Goal: Task Accomplishment & Management: Manage account settings

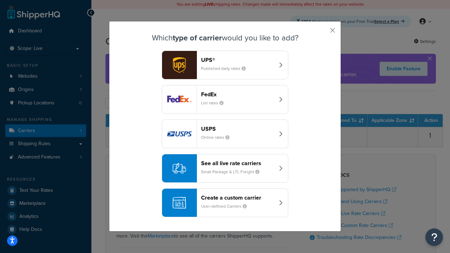
click at [225, 100] on div "FedEx List rates" at bounding box center [237, 99] width 73 height 17
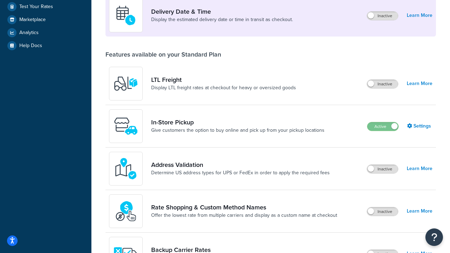
scroll to position [171, 0]
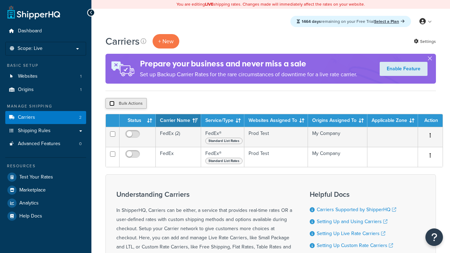
click at [112, 104] on input "checkbox" at bounding box center [111, 103] width 5 height 5
checkbox input "true"
click at [0, 0] on button "Delete" at bounding box center [0, 0] width 0 height 0
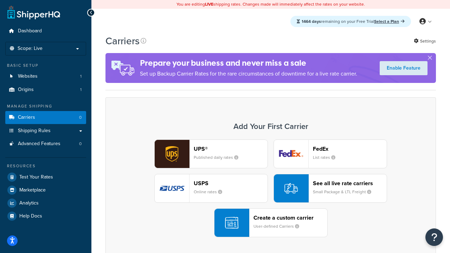
click at [271, 223] on div "Create a custom carrier User-defined Carriers" at bounding box center [291, 222] width 74 height 17
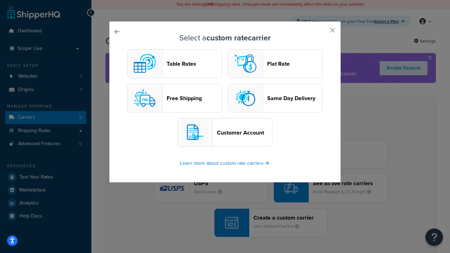
click at [175, 64] on header "Table Rates" at bounding box center [194, 63] width 55 height 7
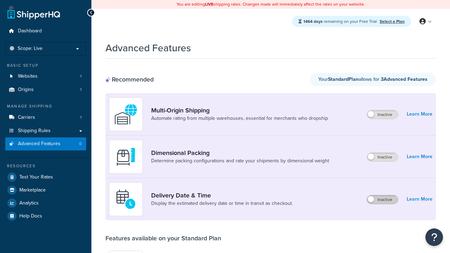
click at [383, 200] on label "Inactive" at bounding box center [382, 199] width 31 height 8
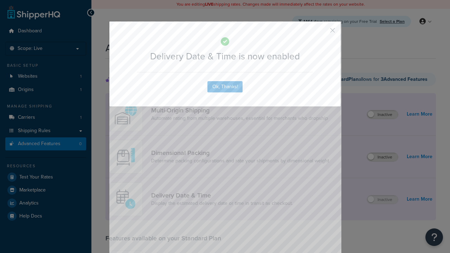
click at [322, 32] on button "button" at bounding box center [322, 33] width 2 height 2
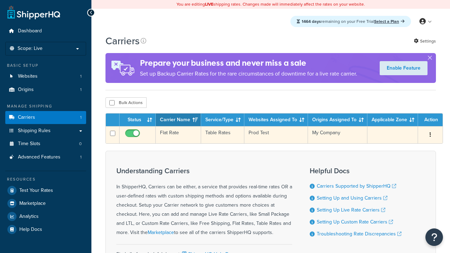
click at [178, 136] on td "Flat Rate" at bounding box center [178, 134] width 45 height 17
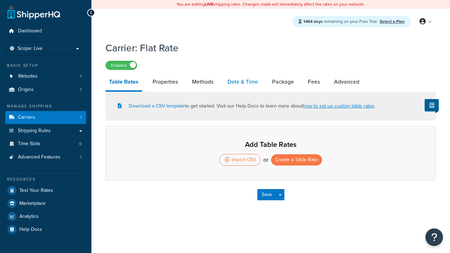
click at [243, 82] on link "Date & Time" at bounding box center [243, 81] width 38 height 17
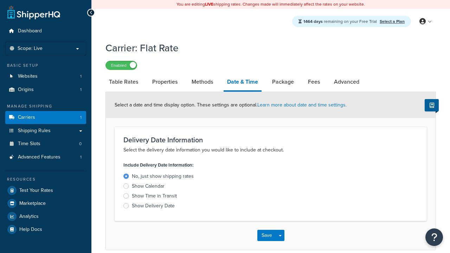
click at [154, 197] on div "Show Time in Transit" at bounding box center [154, 196] width 45 height 7
click at [0, 0] on input "Show Time in Transit" at bounding box center [0, 0] width 0 height 0
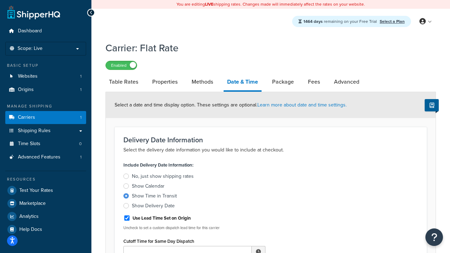
click at [154, 197] on div "Show Time in Transit" at bounding box center [154, 196] width 45 height 7
click at [0, 0] on input "Show Time in Transit" at bounding box center [0, 0] width 0 height 0
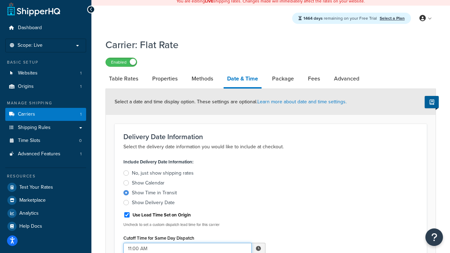
type input "11:00 AM"
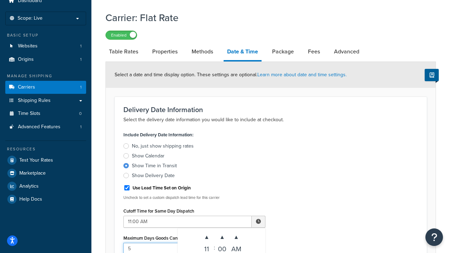
type input "5"
type input "Delivered on:"
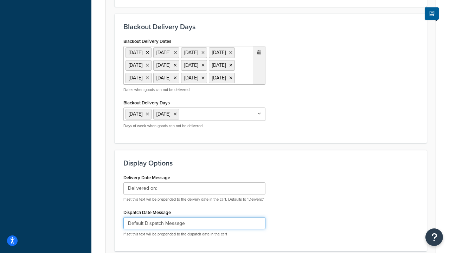
type input "Default Dispatch Message"
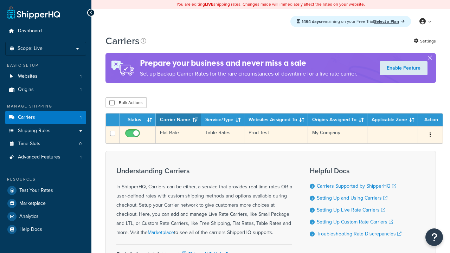
click at [178, 136] on td "Flat Rate" at bounding box center [178, 134] width 45 height 17
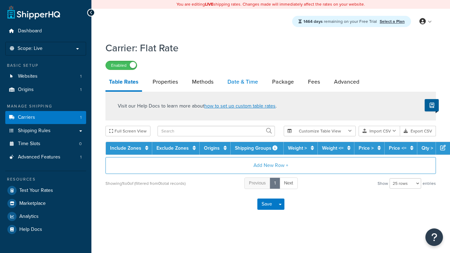
click at [243, 82] on link "Date & Time" at bounding box center [243, 81] width 38 height 17
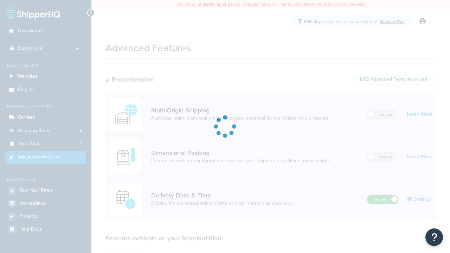
click at [383, 195] on label "Active" at bounding box center [382, 199] width 31 height 8
